Goal: Transaction & Acquisition: Book appointment/travel/reservation

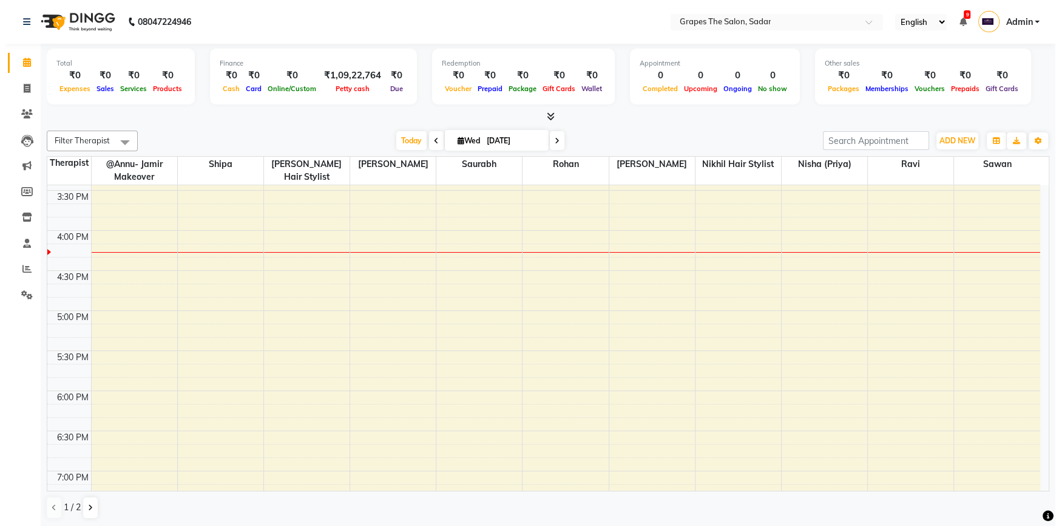
scroll to position [651, 0]
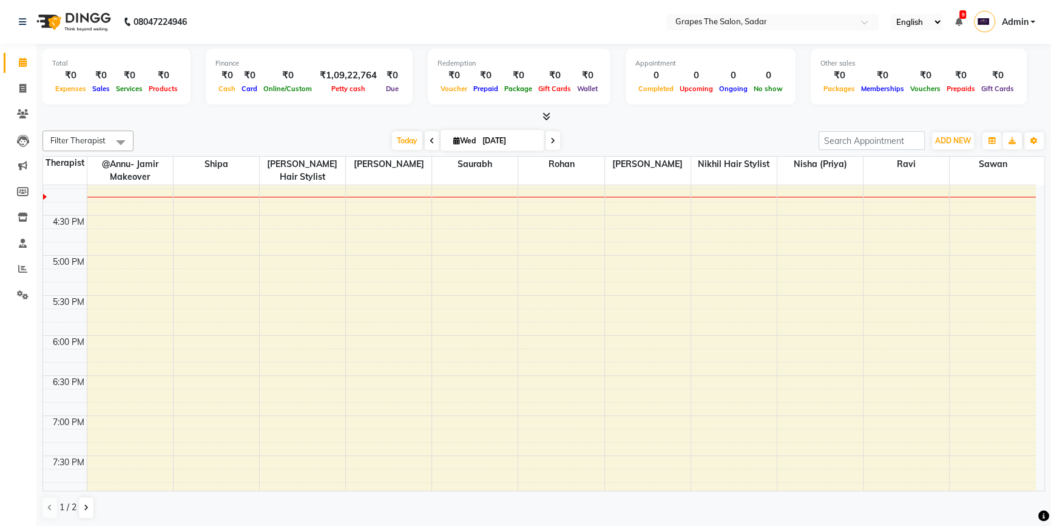
click at [699, 194] on div "8:00 AM 8:30 AM 9:00 AM 9:30 AM 10:00 AM 10:30 AM 11:00 AM 11:30 AM 12:00 PM 12…" at bounding box center [539, 94] width 993 height 1121
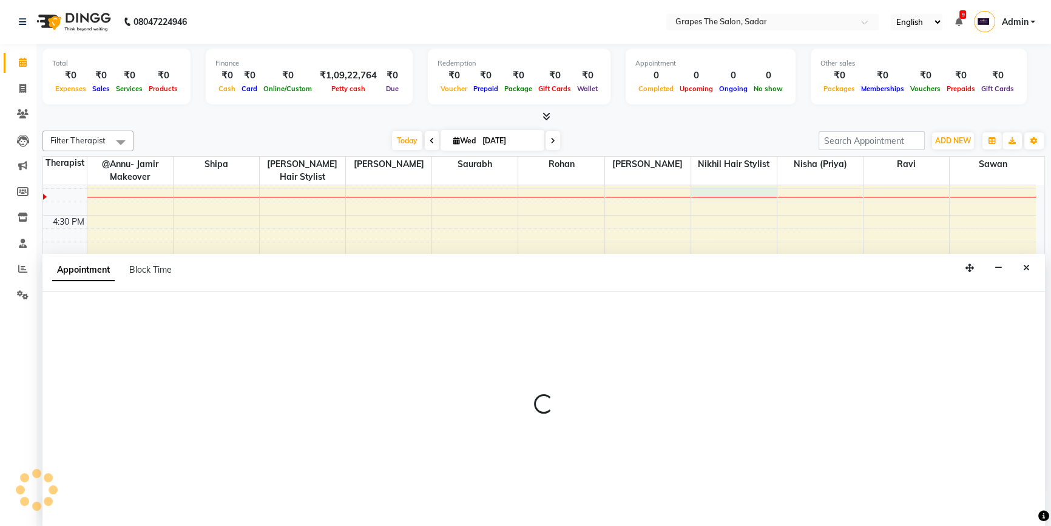
select select "4007"
select select "tentative"
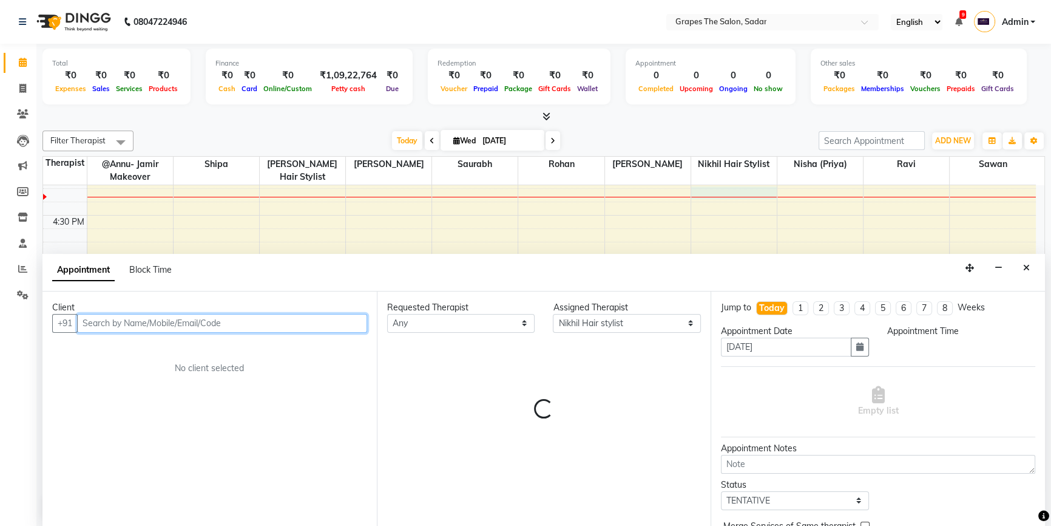
click at [172, 322] on input "text" at bounding box center [222, 323] width 290 height 19
select select "975"
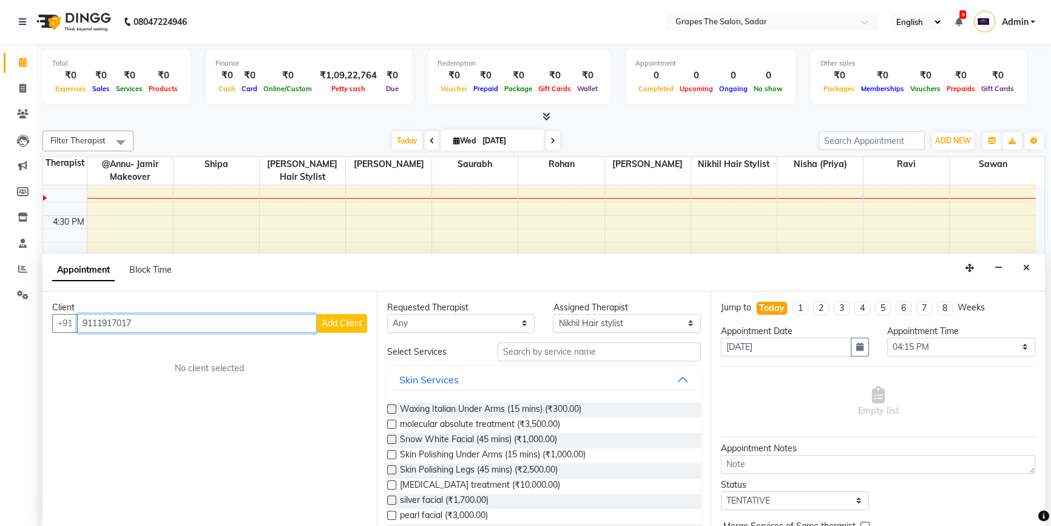
type input "9111917017"
click at [346, 328] on button "Add Client" at bounding box center [342, 323] width 50 height 19
select select "22"
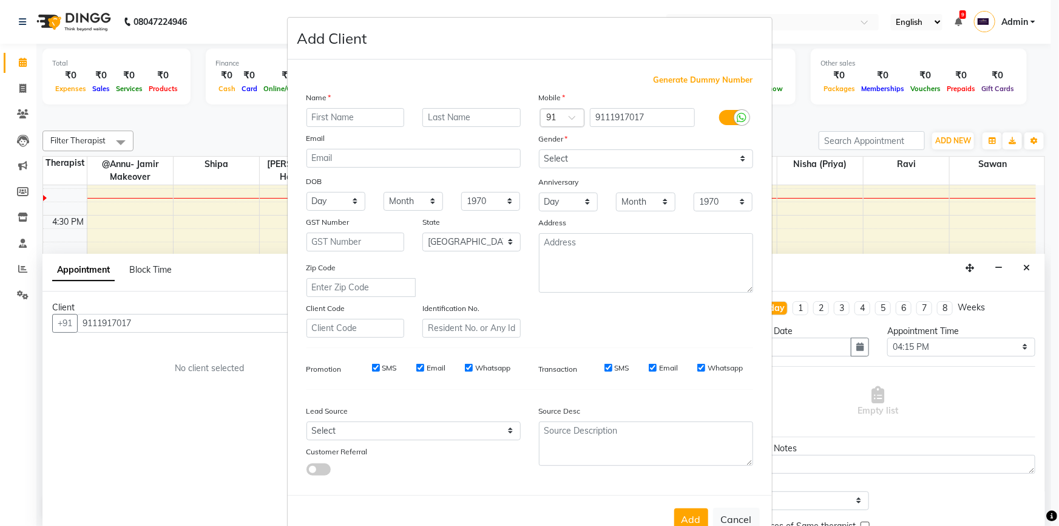
click at [328, 114] on input "text" at bounding box center [356, 117] width 98 height 19
type input "[PERSON_NAME]"
click at [469, 122] on input "text" at bounding box center [471, 117] width 98 height 19
type input "sing"
click at [628, 157] on select "Select [DEMOGRAPHIC_DATA] [DEMOGRAPHIC_DATA] Other Prefer Not To Say" at bounding box center [646, 158] width 214 height 19
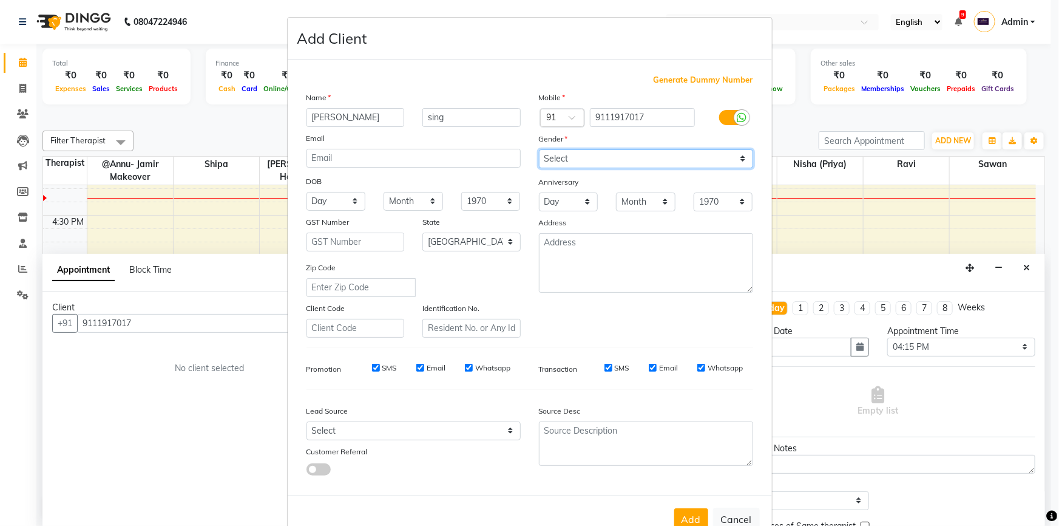
select select "[DEMOGRAPHIC_DATA]"
click at [539, 149] on select "Select [DEMOGRAPHIC_DATA] [DEMOGRAPHIC_DATA] Other Prefer Not To Say" at bounding box center [646, 158] width 214 height 19
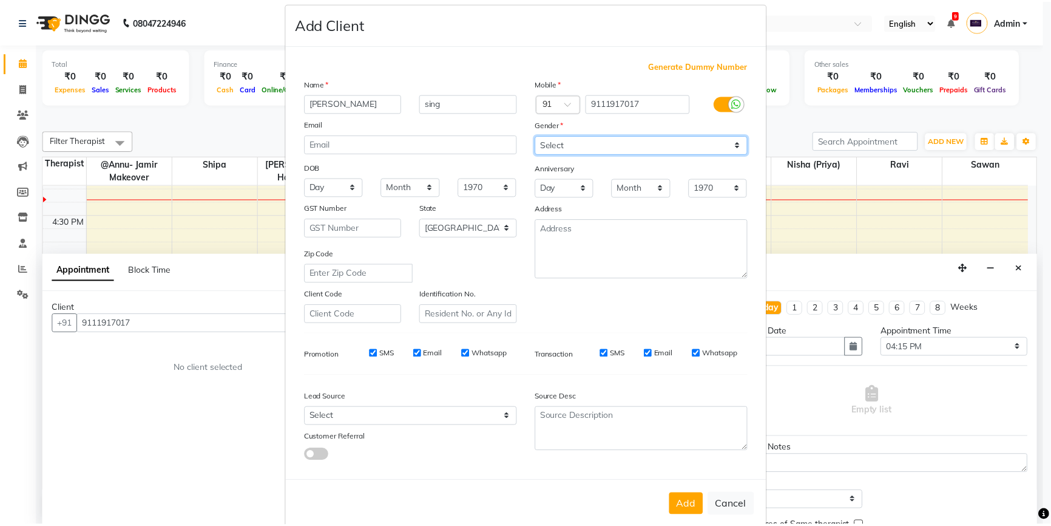
scroll to position [38, 0]
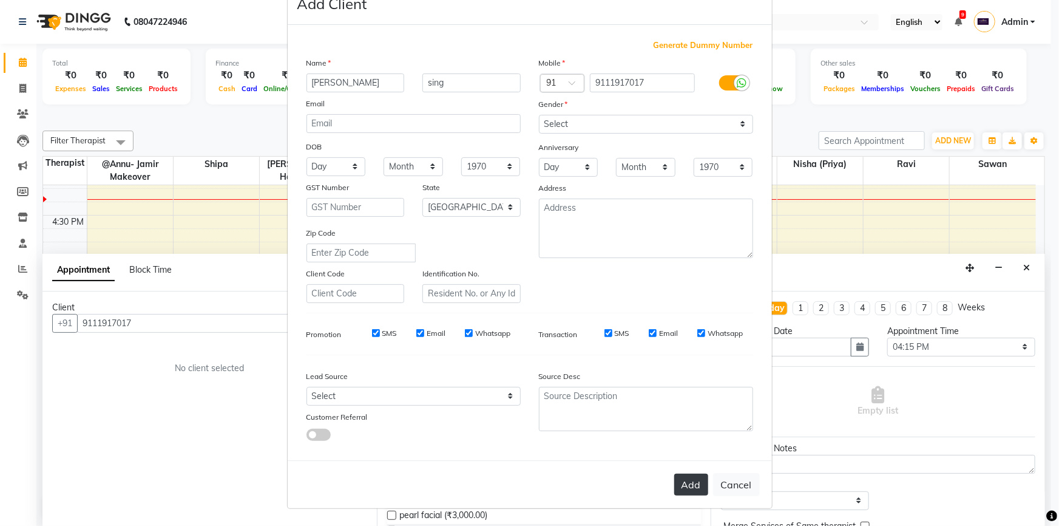
click at [687, 486] on button "Add" at bounding box center [691, 484] width 34 height 22
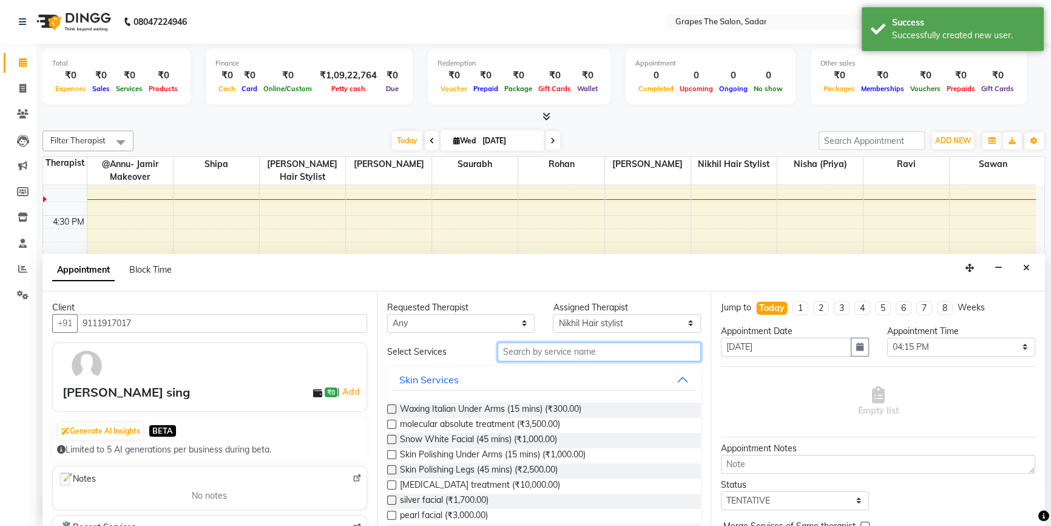
click at [518, 351] on input "text" at bounding box center [599, 351] width 203 height 19
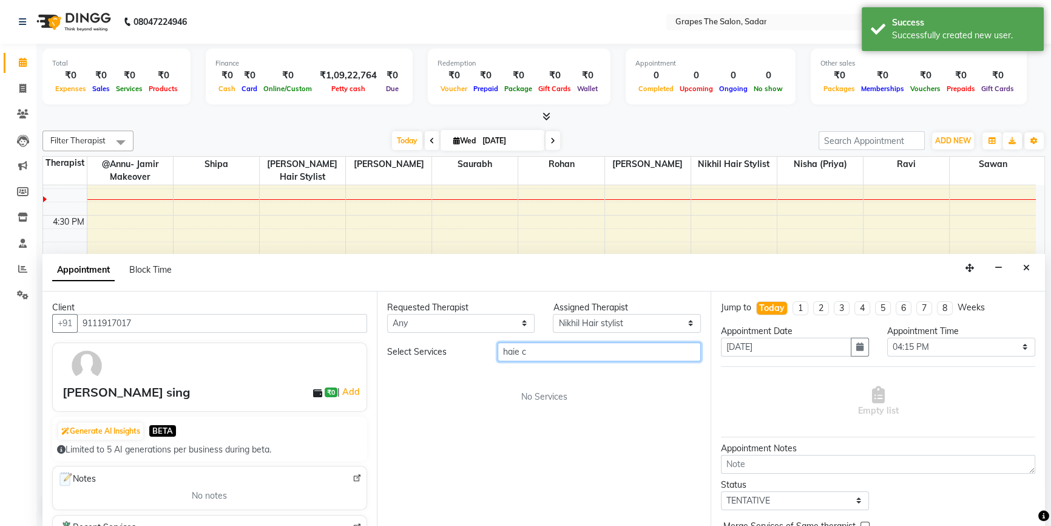
click at [520, 353] on input "haie c" at bounding box center [599, 351] width 203 height 19
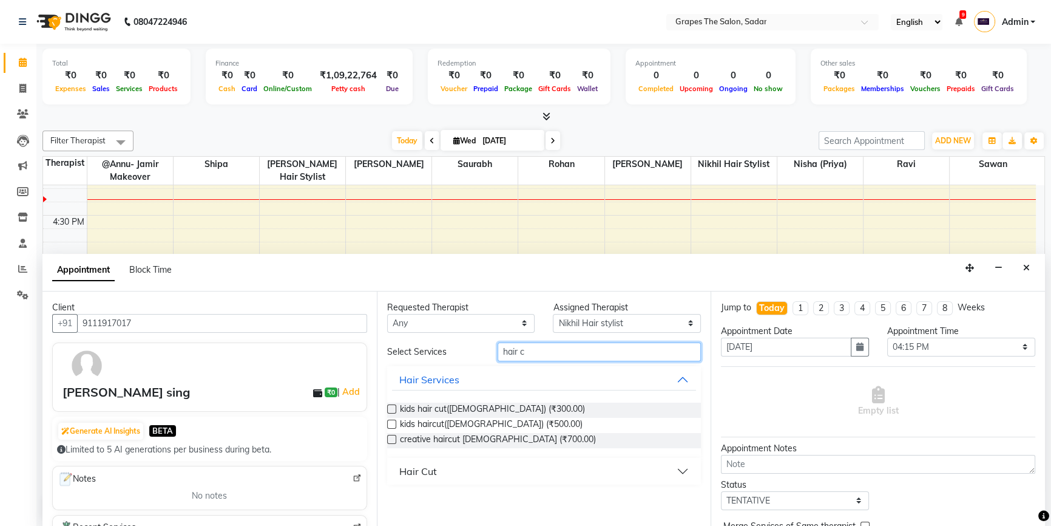
type input "hair c"
click at [485, 399] on div "kids hair cut([DEMOGRAPHIC_DATA]) (₹300.00) kids haircut([DEMOGRAPHIC_DATA]) (₹…" at bounding box center [544, 425] width 314 height 65
click at [484, 402] on span "kids hair cut([DEMOGRAPHIC_DATA]) (₹300.00)" at bounding box center [492, 409] width 185 height 15
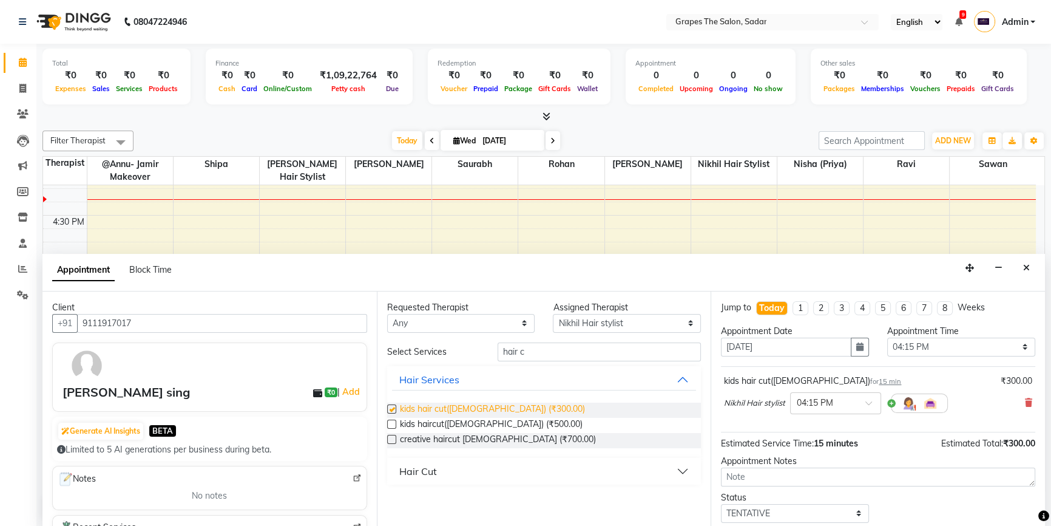
checkbox input "false"
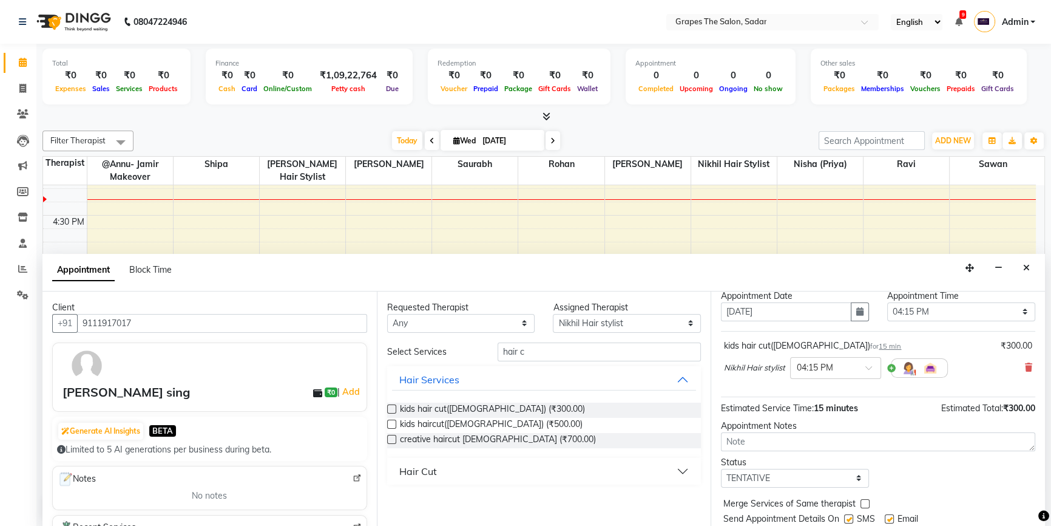
scroll to position [72, 0]
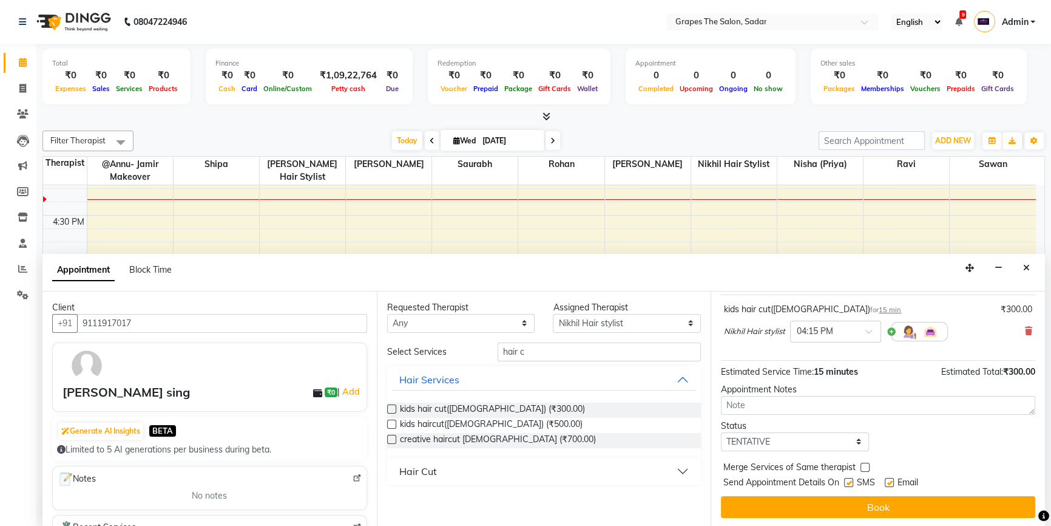
click at [891, 481] on label at bounding box center [889, 482] width 9 height 9
click at [891, 481] on input "checkbox" at bounding box center [889, 484] width 8 height 8
checkbox input "false"
click at [848, 480] on label at bounding box center [848, 482] width 9 height 9
click at [848, 480] on input "checkbox" at bounding box center [848, 484] width 8 height 8
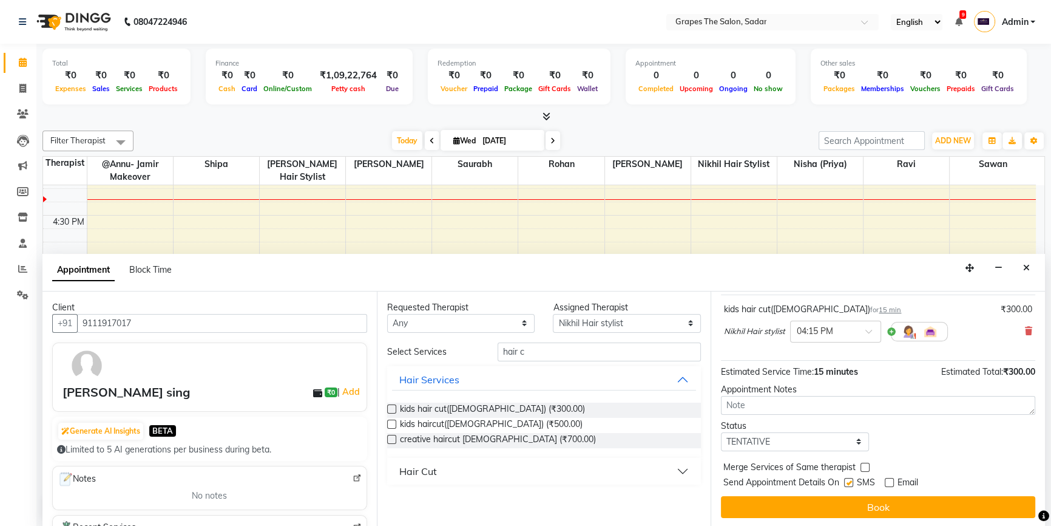
checkbox input "false"
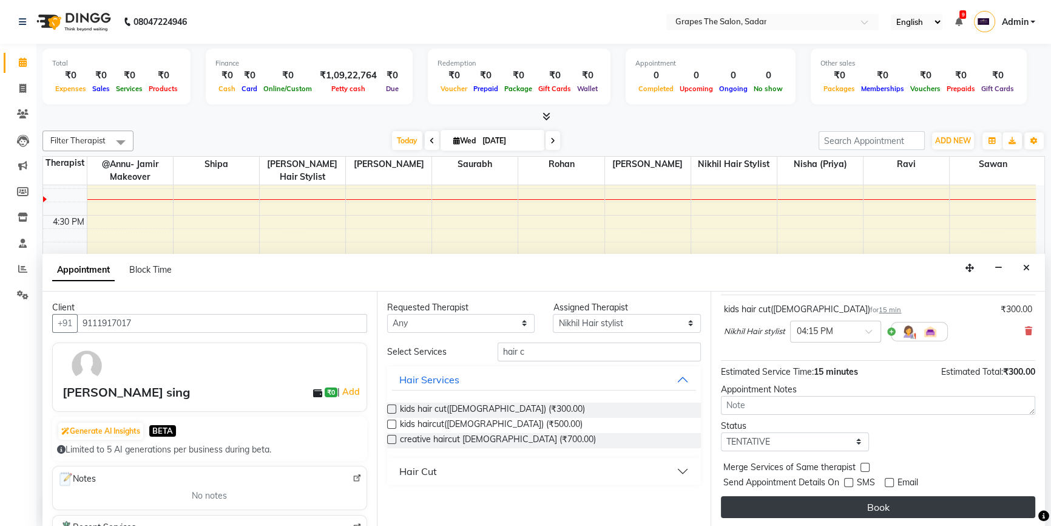
click at [847, 503] on button "Book" at bounding box center [878, 507] width 314 height 22
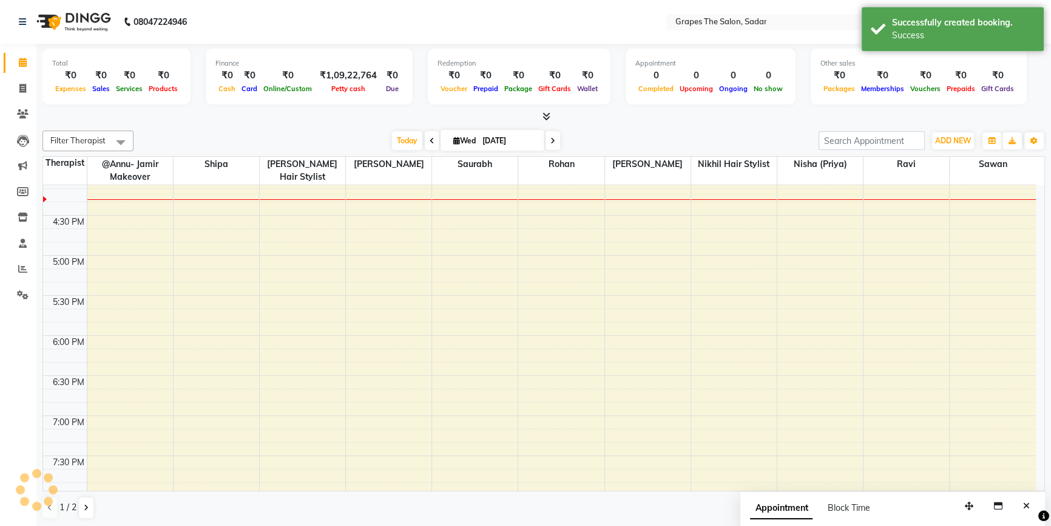
scroll to position [0, 0]
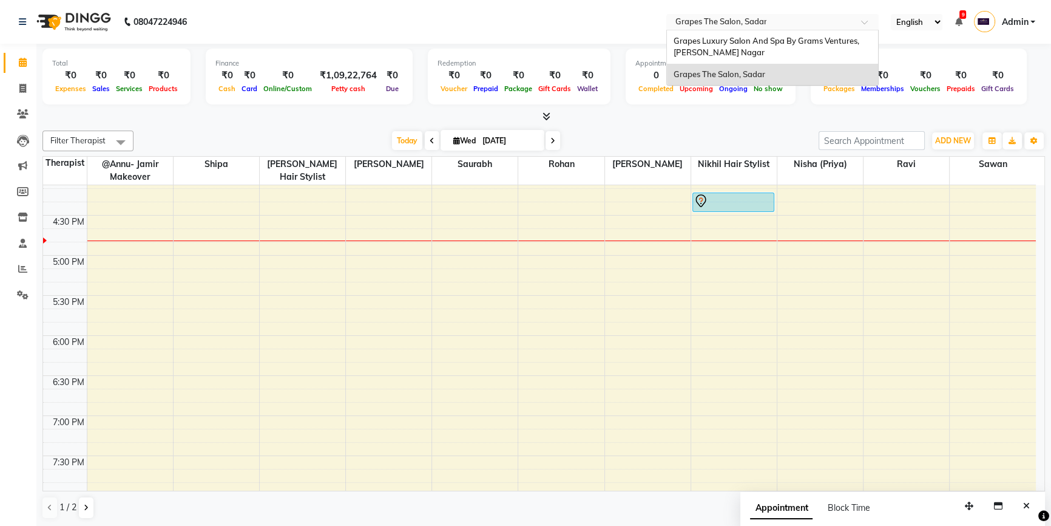
click at [864, 20] on span at bounding box center [868, 25] width 15 height 12
click at [825, 45] on span "Grapes Luxury Salon And Spa By Grams Ventures, [PERSON_NAME] Nagar" at bounding box center [767, 47] width 188 height 22
